Goal: Navigation & Orientation: Find specific page/section

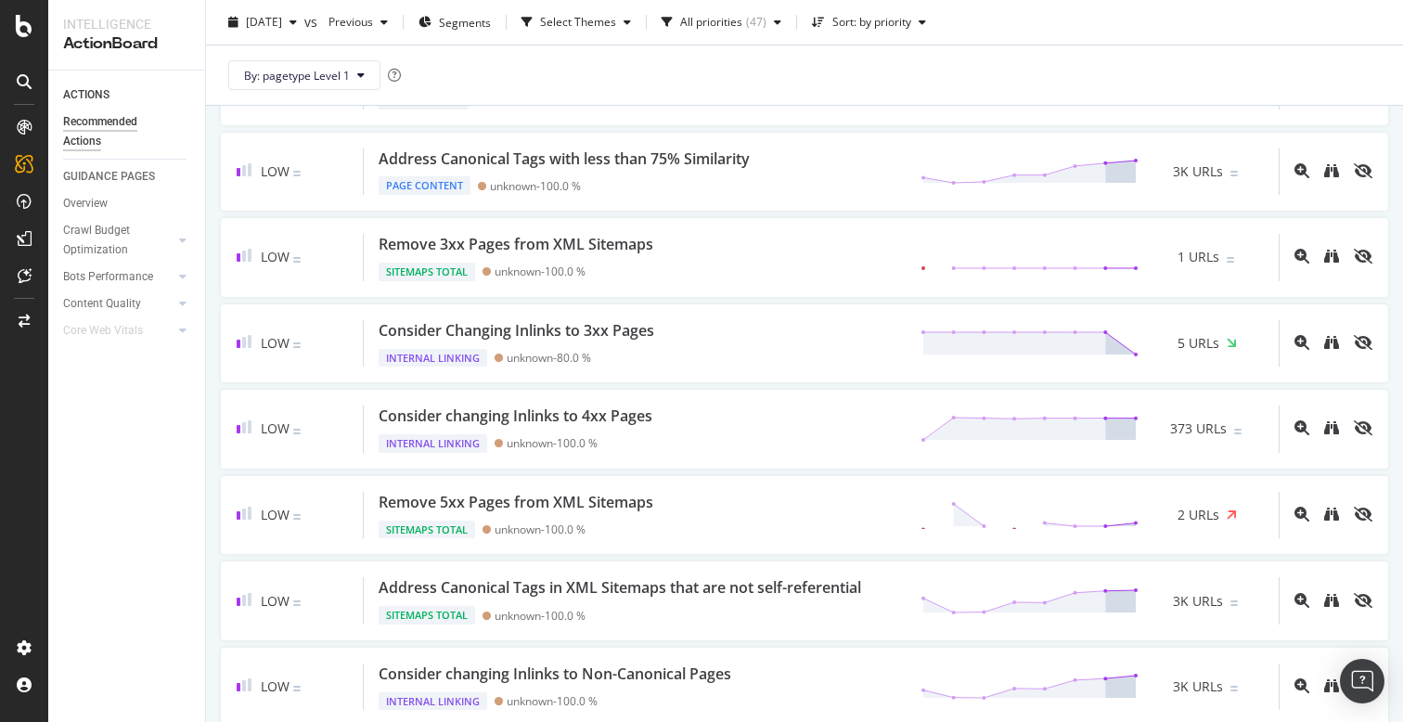
scroll to position [1577, 0]
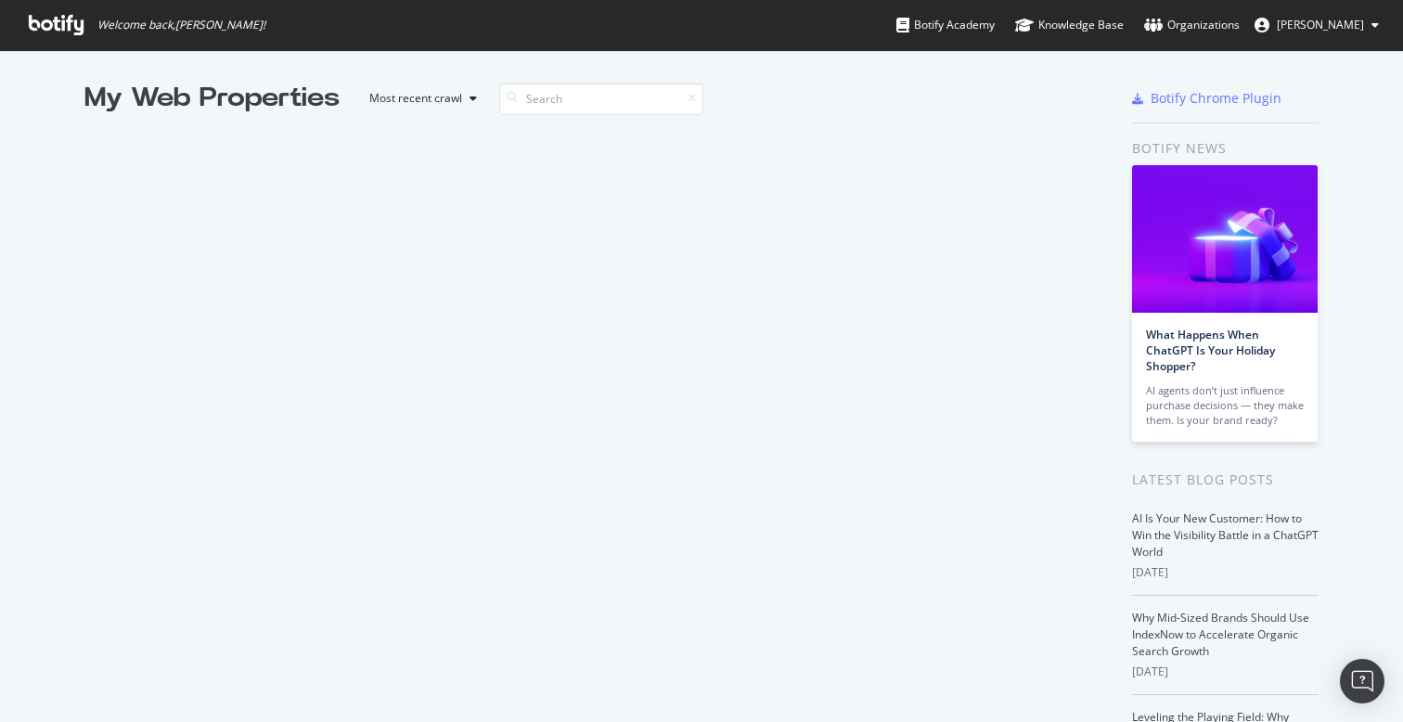
scroll to position [722, 1403]
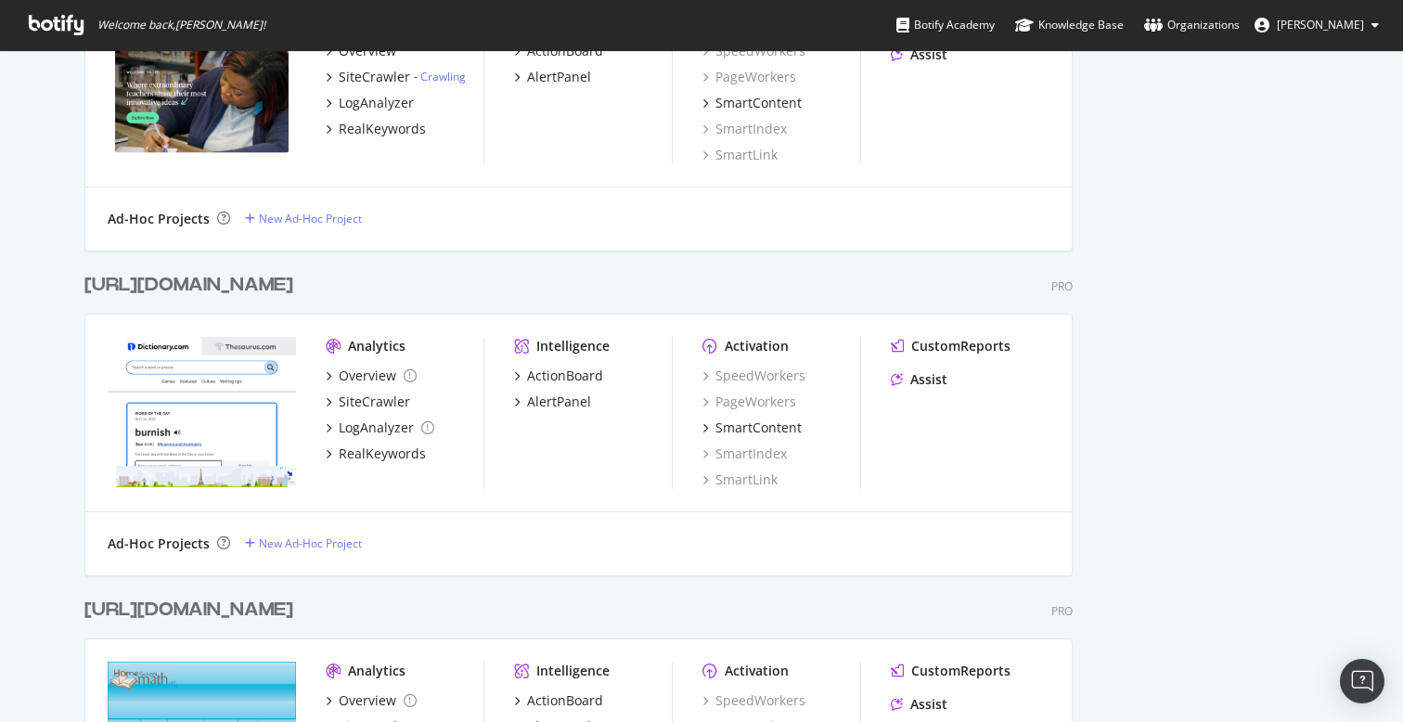
click at [528, 280] on div "https://www.dictionary.com/ Pro" at bounding box center [578, 285] width 988 height 27
